Goal: Task Accomplishment & Management: Manage account settings

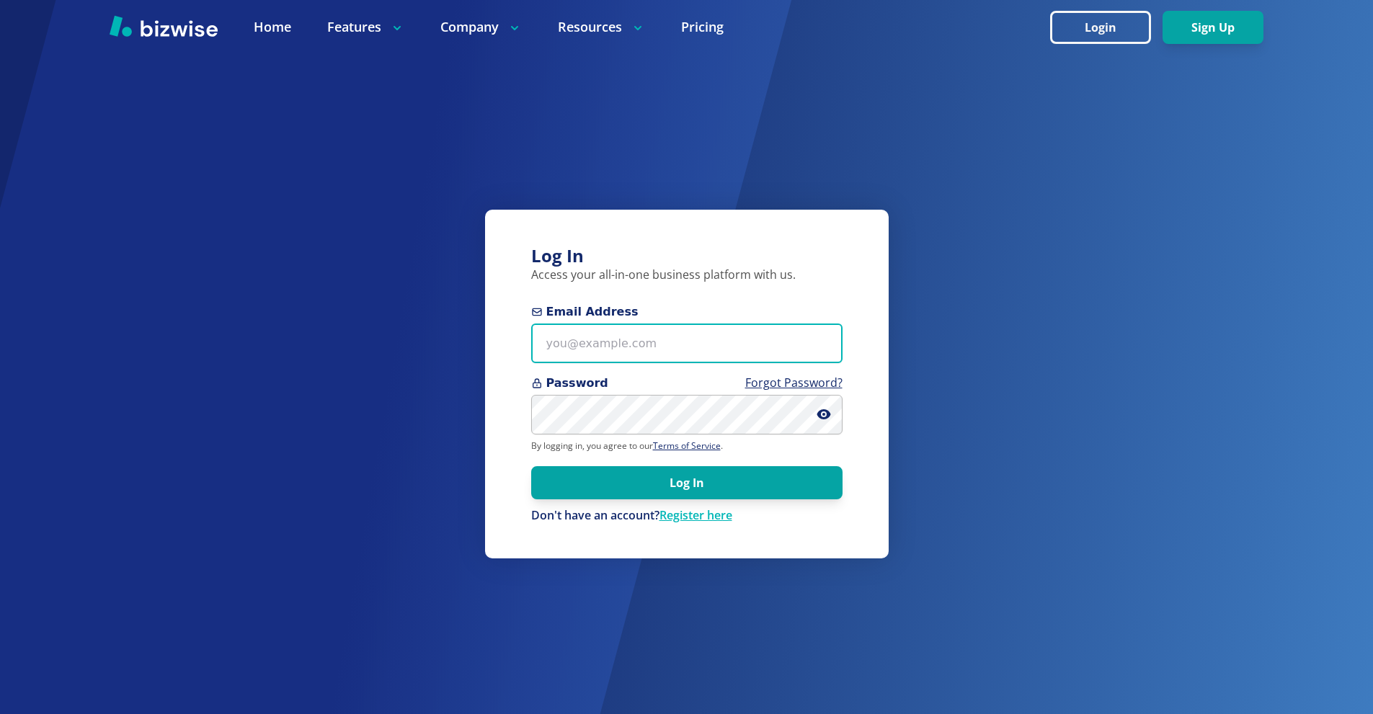
click at [635, 334] on input "Email Address" at bounding box center [686, 344] width 311 height 40
paste input "[EMAIL_ADDRESS][DOMAIN_NAME]"
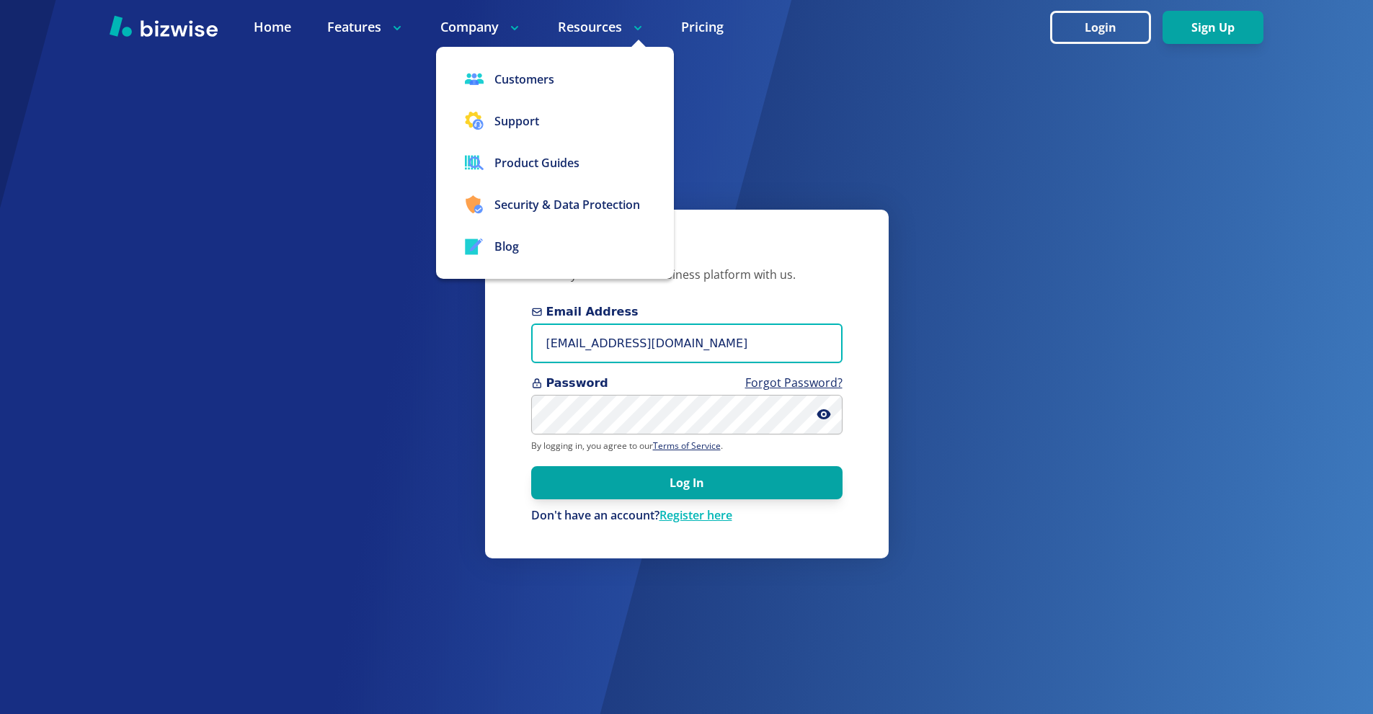
type input "[EMAIL_ADDRESS][DOMAIN_NAME]"
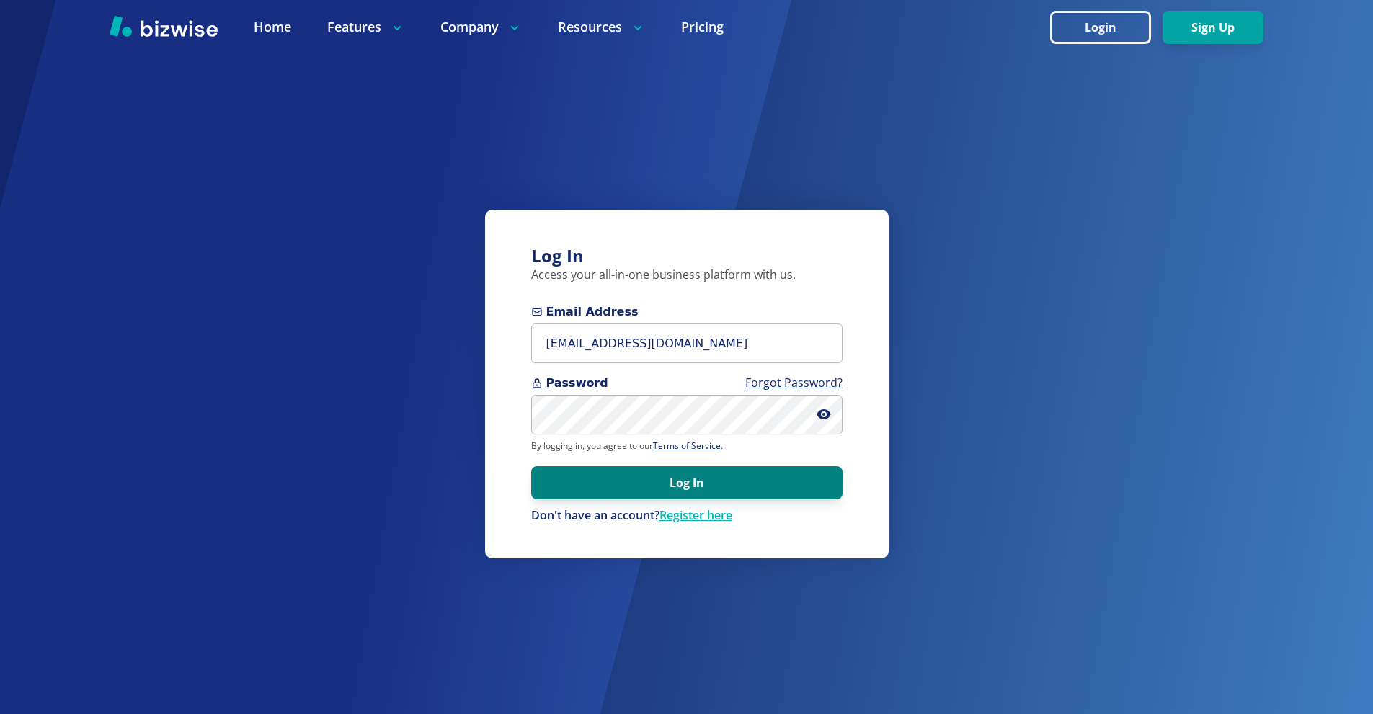
click at [737, 469] on button "Log In" at bounding box center [686, 482] width 311 height 33
